Goal: Navigation & Orientation: Go to known website

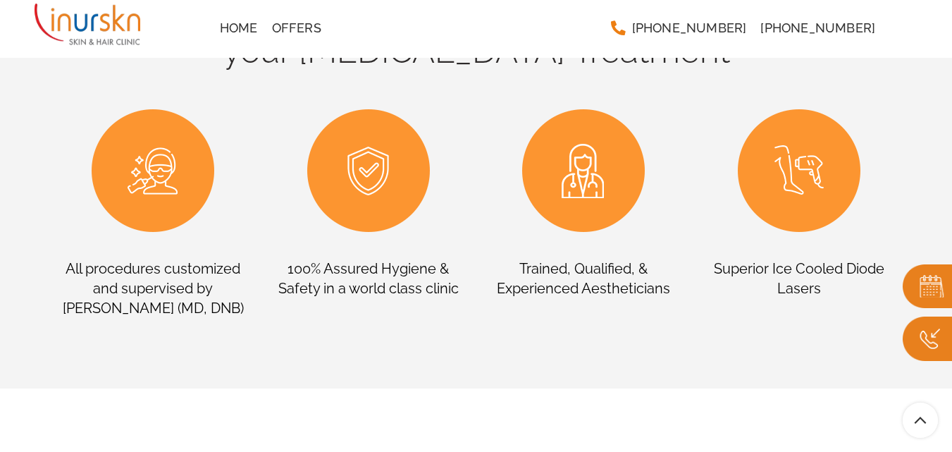
scroll to position [1183, 0]
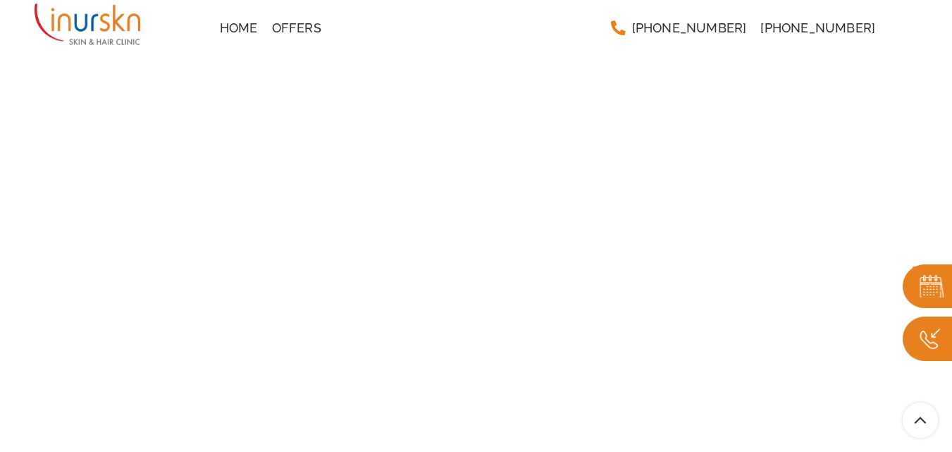
scroll to position [3086, 0]
